Goal: Information Seeking & Learning: Compare options

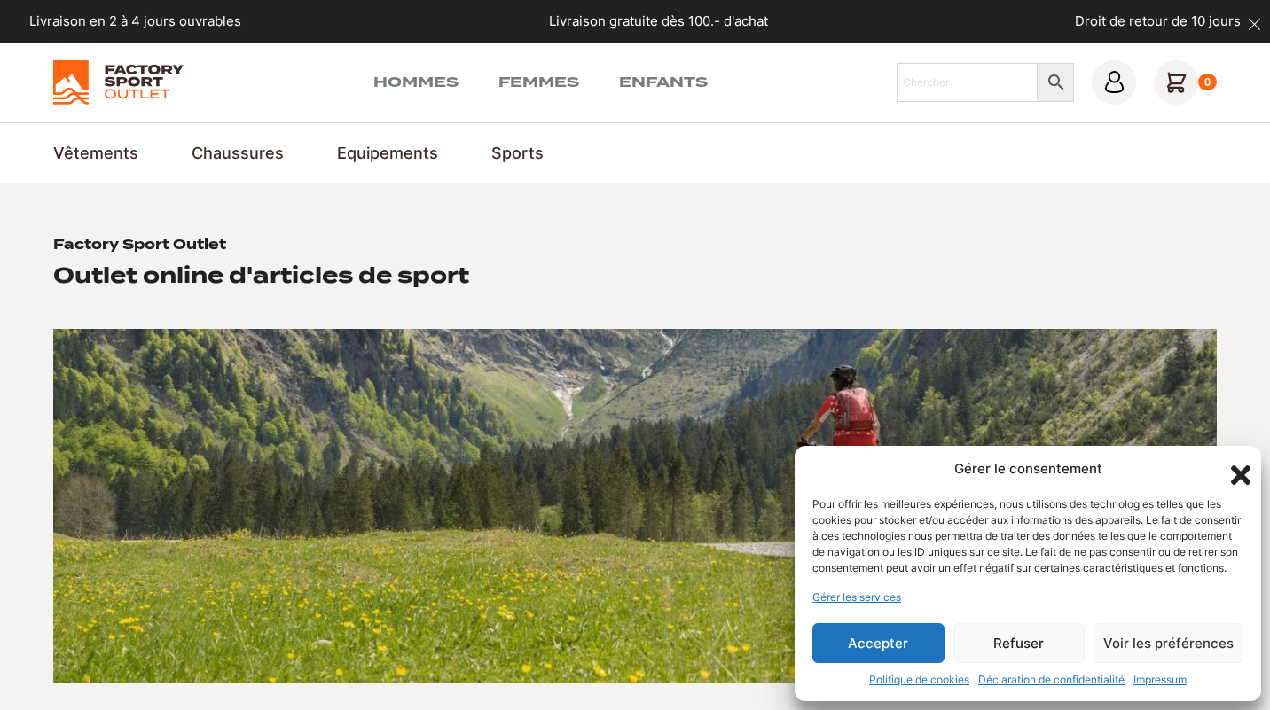
click at [849, 655] on button "Accepter" at bounding box center [878, 643] width 132 height 40
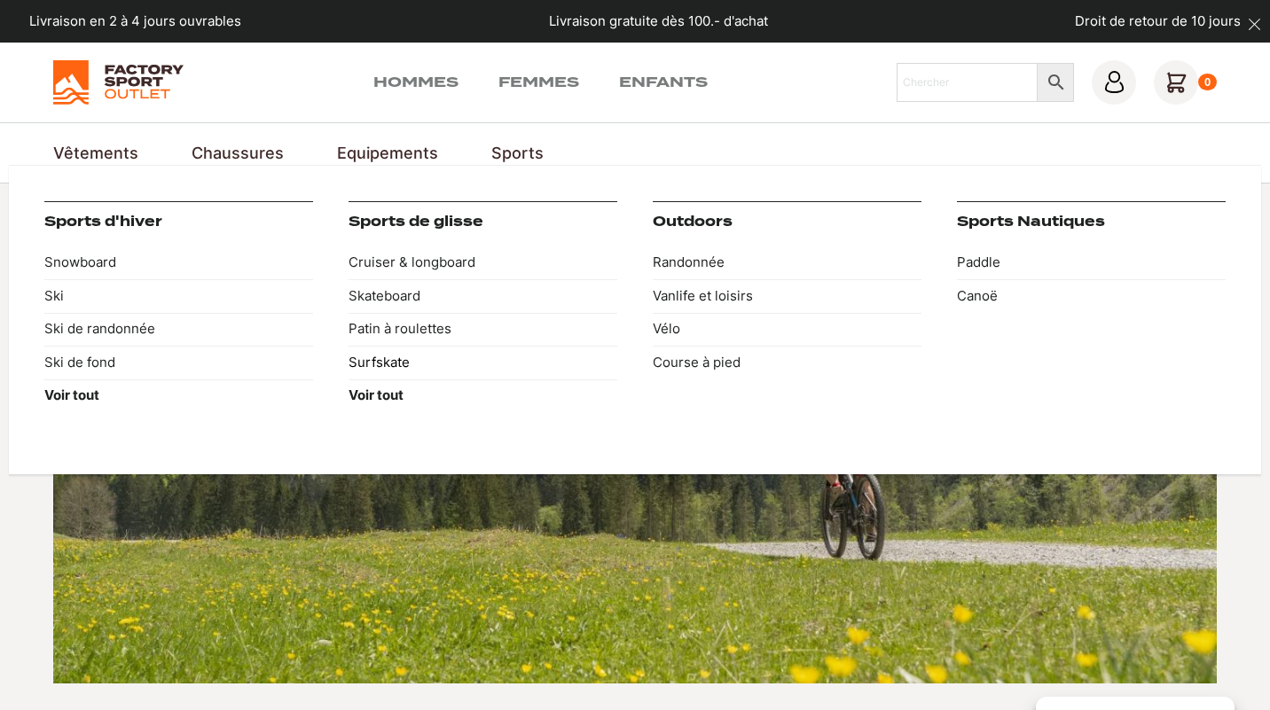
click at [393, 369] on link "Surfskate" at bounding box center [482, 363] width 269 height 34
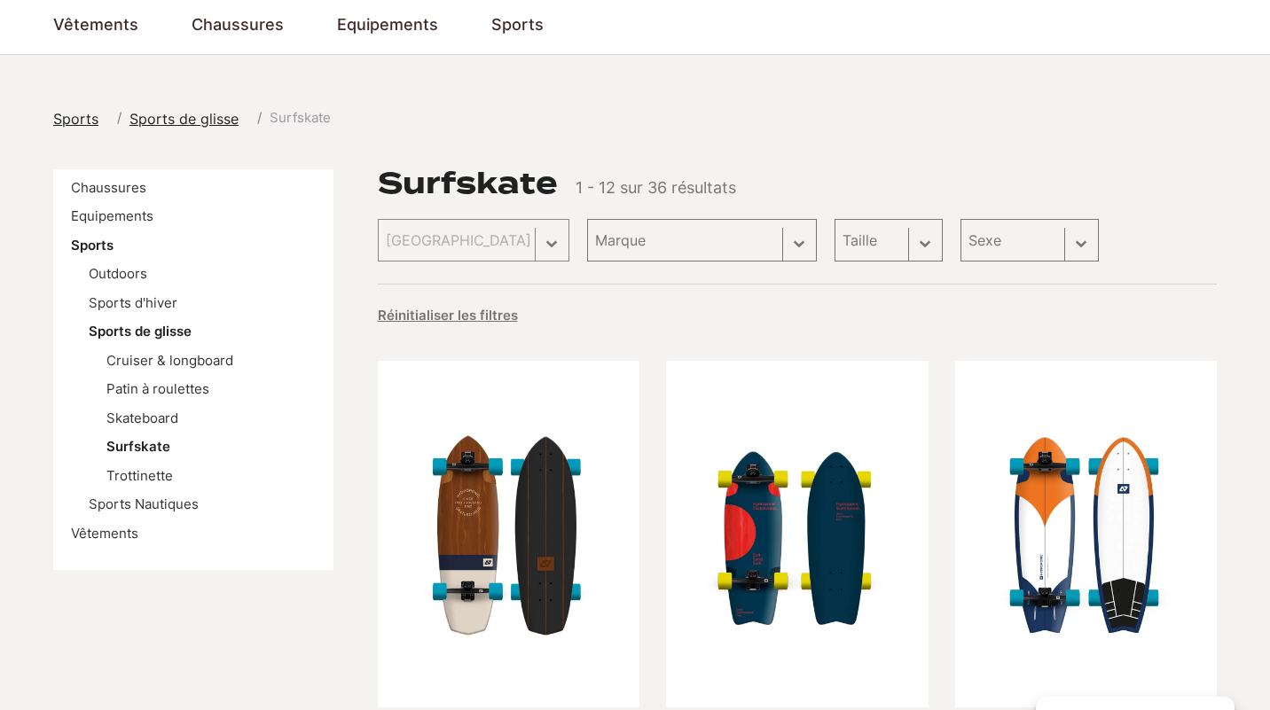
scroll to position [294, 0]
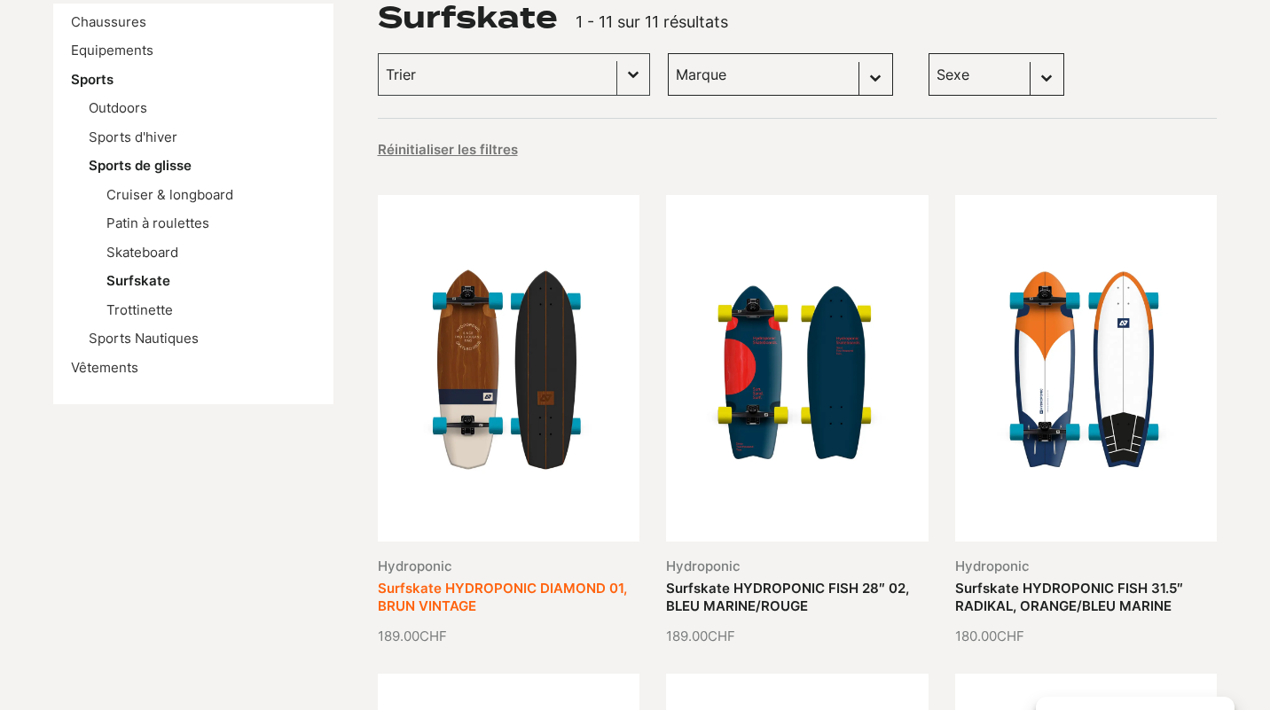
click at [494, 580] on link "Surfskate HYDROPONIC DIAMOND 01, BRUN VINTAGE" at bounding box center [502, 597] width 249 height 35
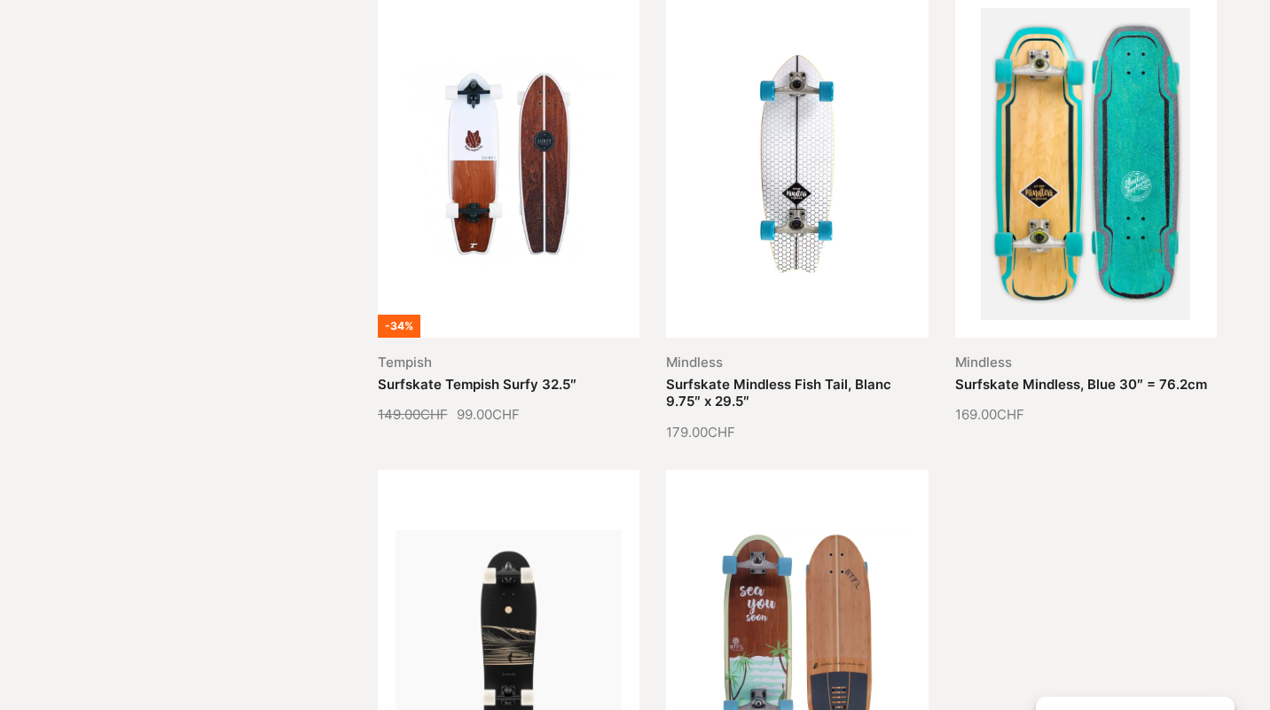
scroll to position [1463, 0]
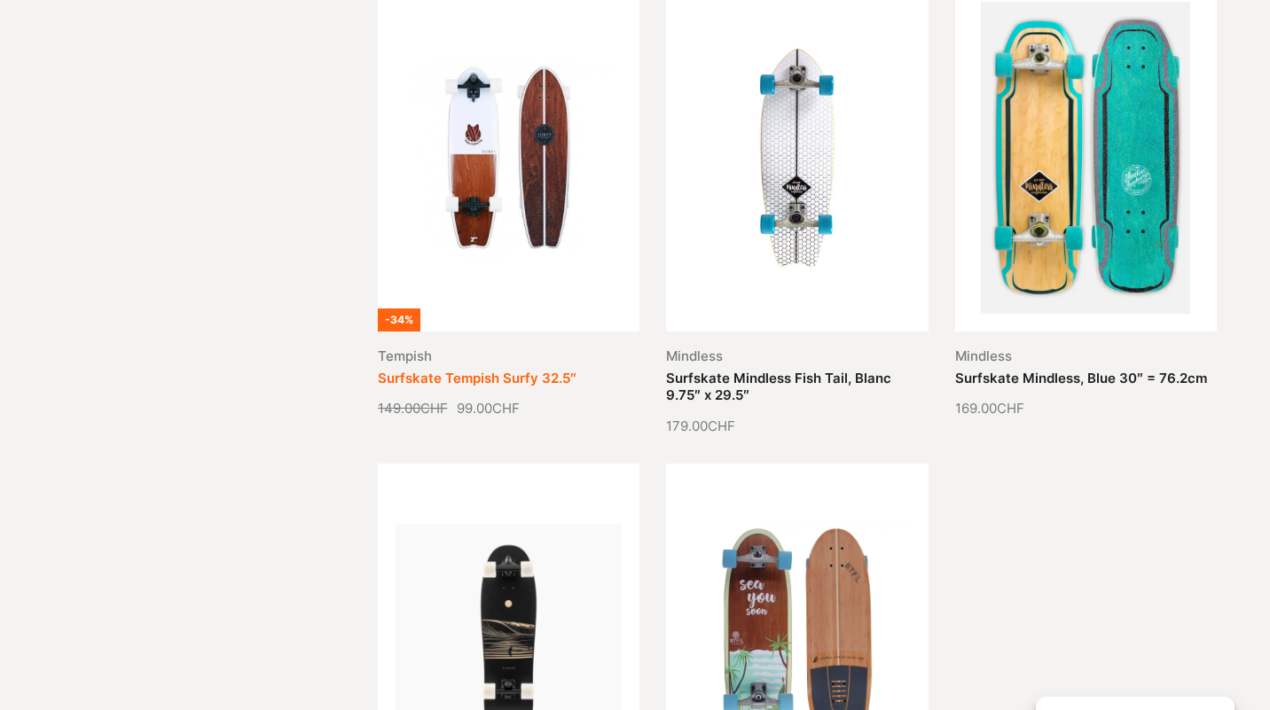
click at [507, 370] on link "Surfskate Tempish Surfy 32.5″" at bounding box center [477, 378] width 199 height 17
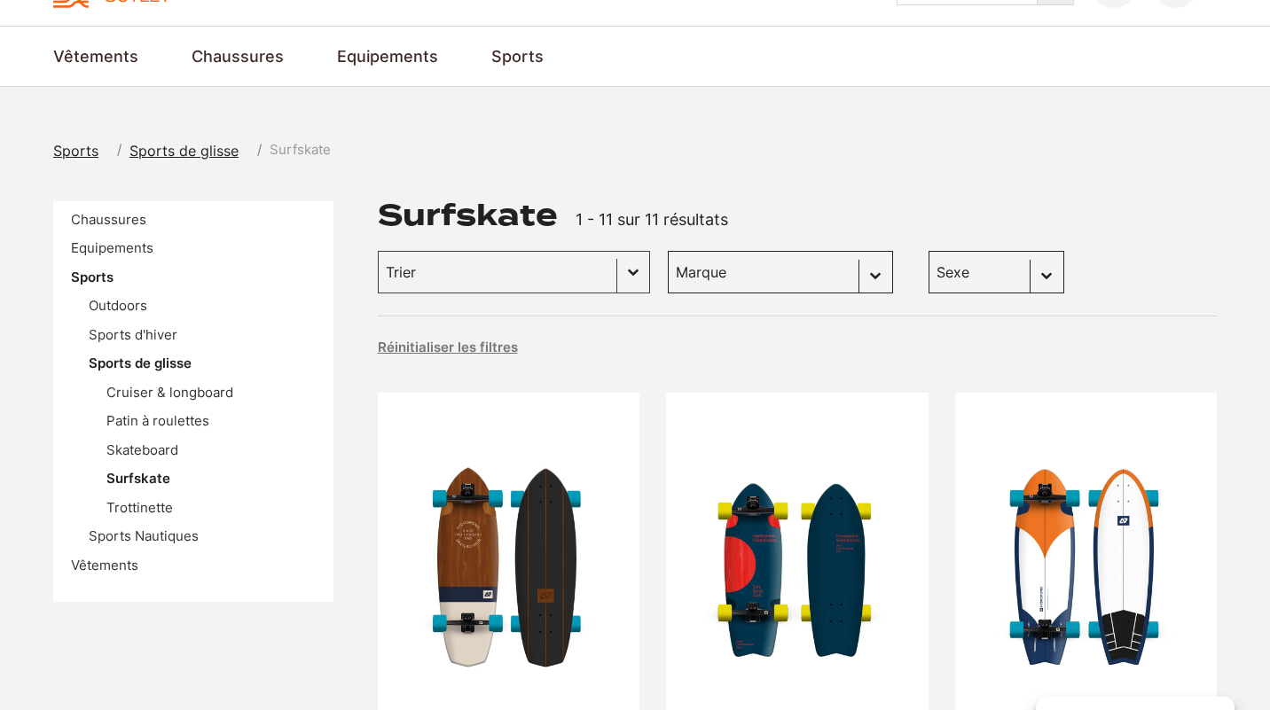
scroll to position [61, 0]
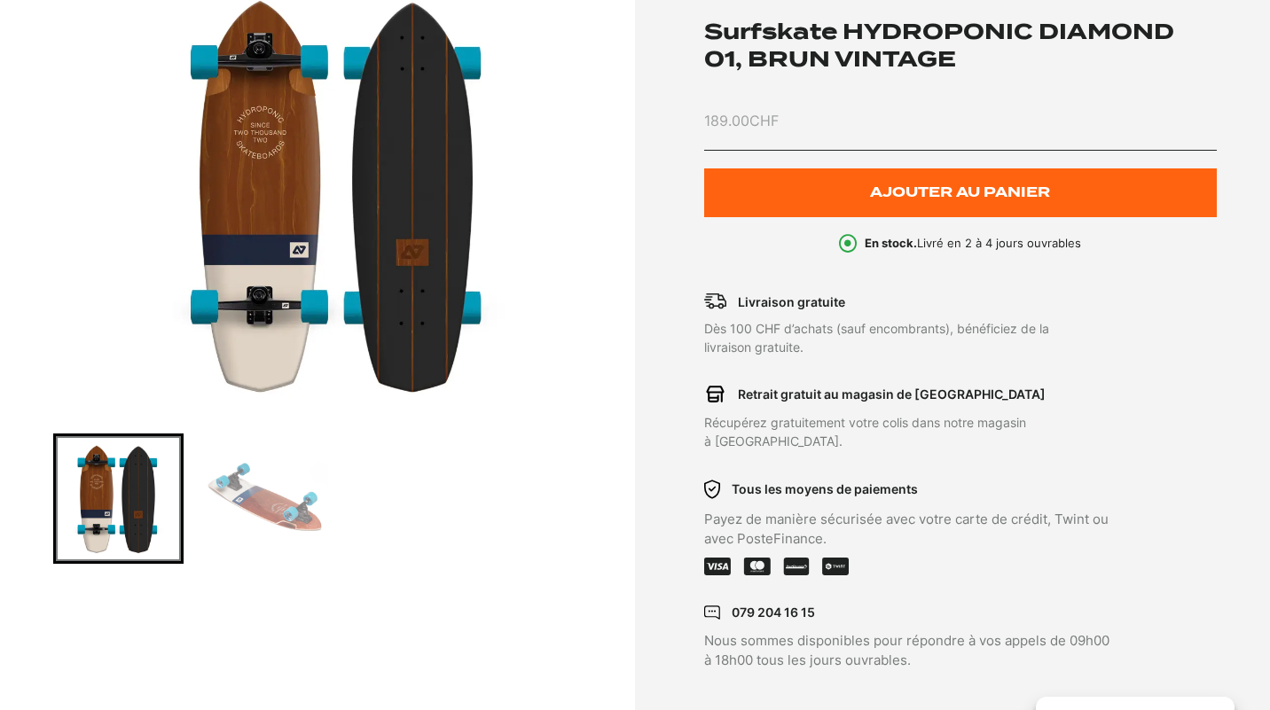
scroll to position [162, 0]
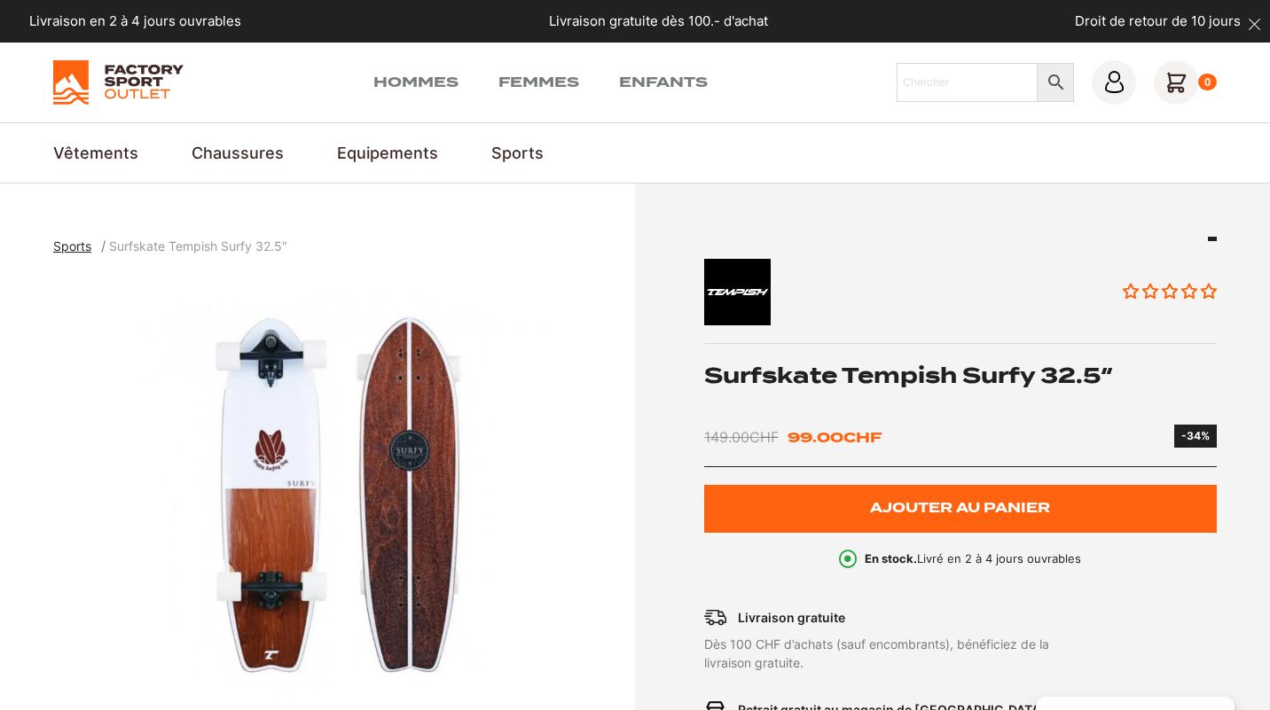
click at [294, 363] on img "1 of 6" at bounding box center [339, 495] width 573 height 443
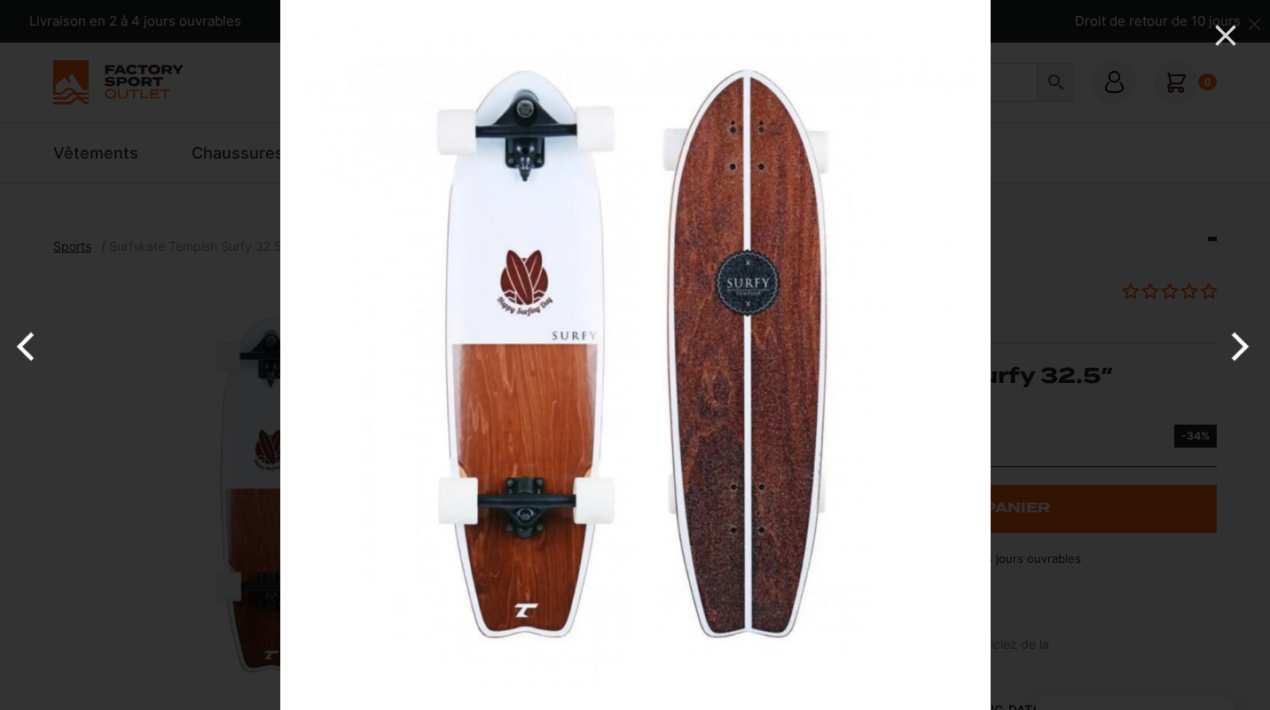
click at [1092, 332] on div at bounding box center [915, 355] width 1270 height 710
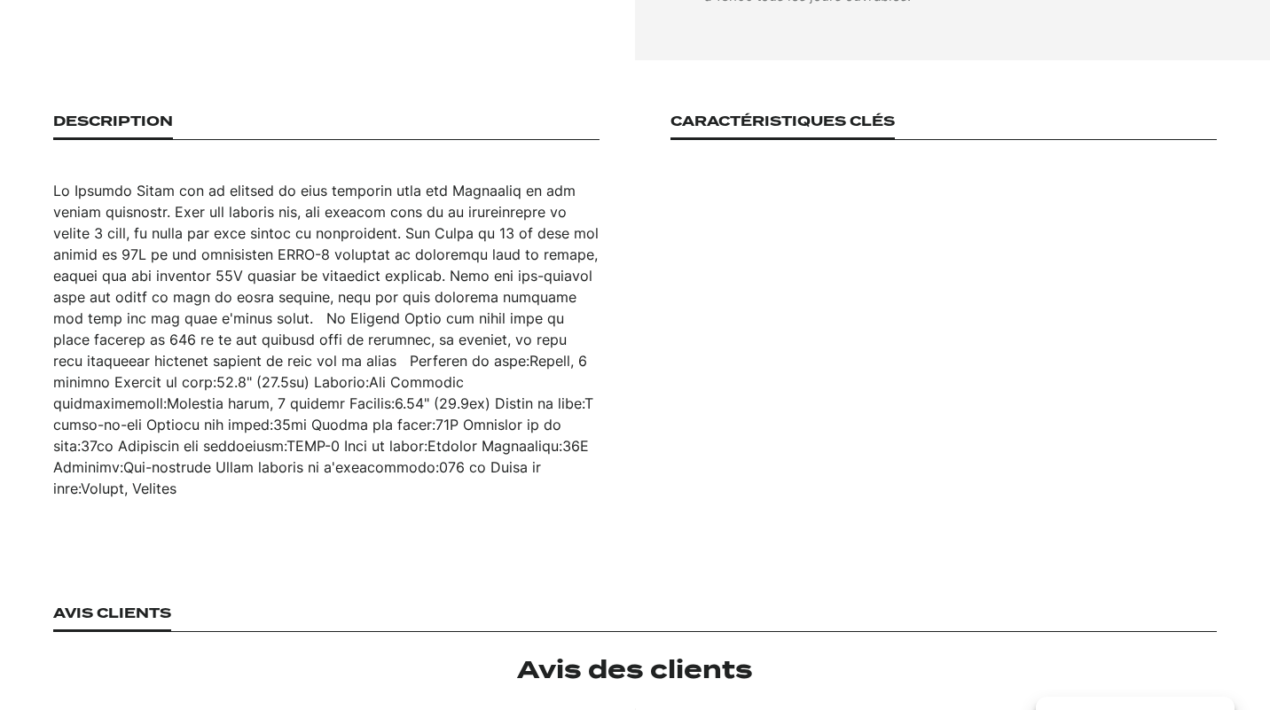
scroll to position [998, 0]
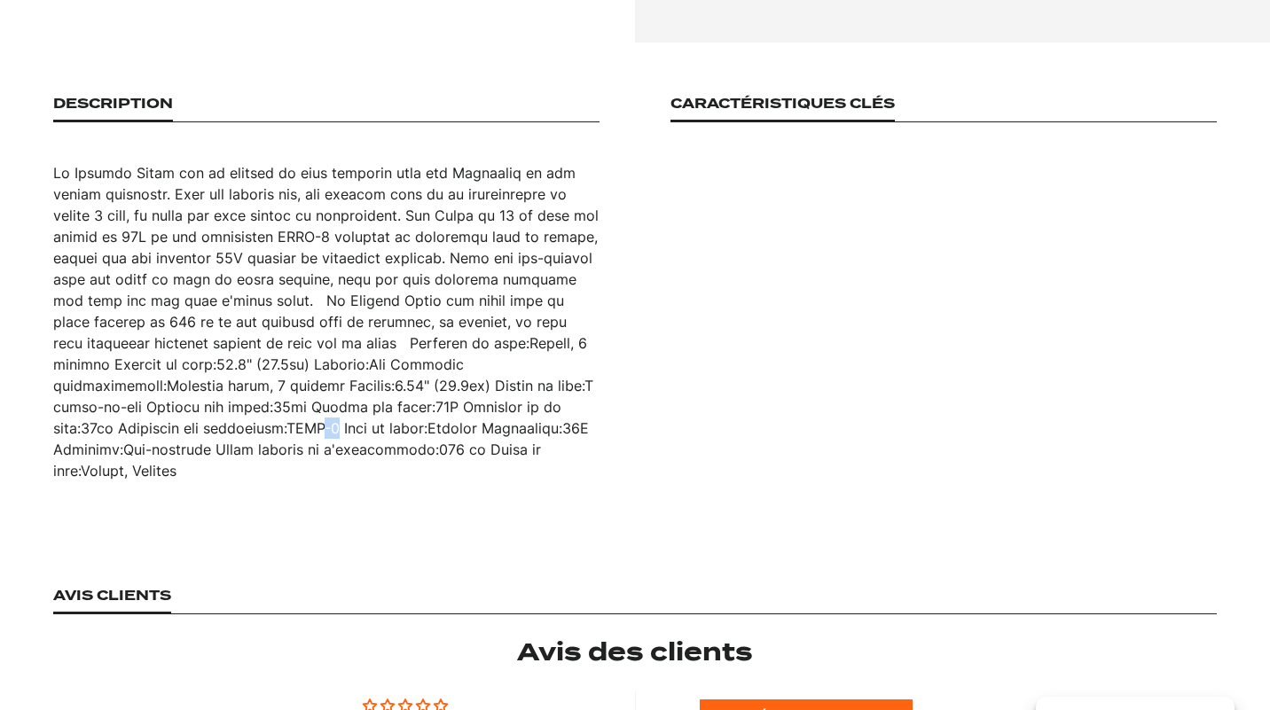
drag, startPoint x: 181, startPoint y: 414, endPoint x: 168, endPoint y: 414, distance: 13.3
click at [168, 414] on div at bounding box center [326, 321] width 546 height 319
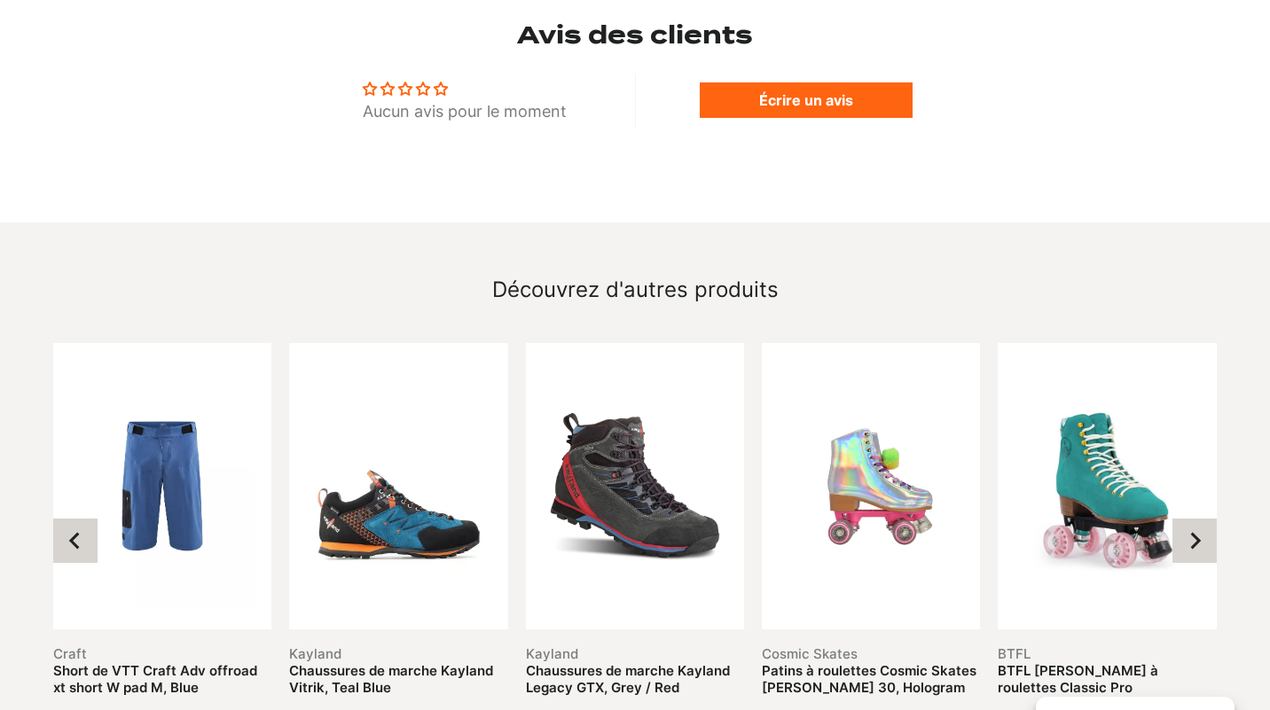
scroll to position [1771, 0]
